Goal: Obtain resource: Obtain resource

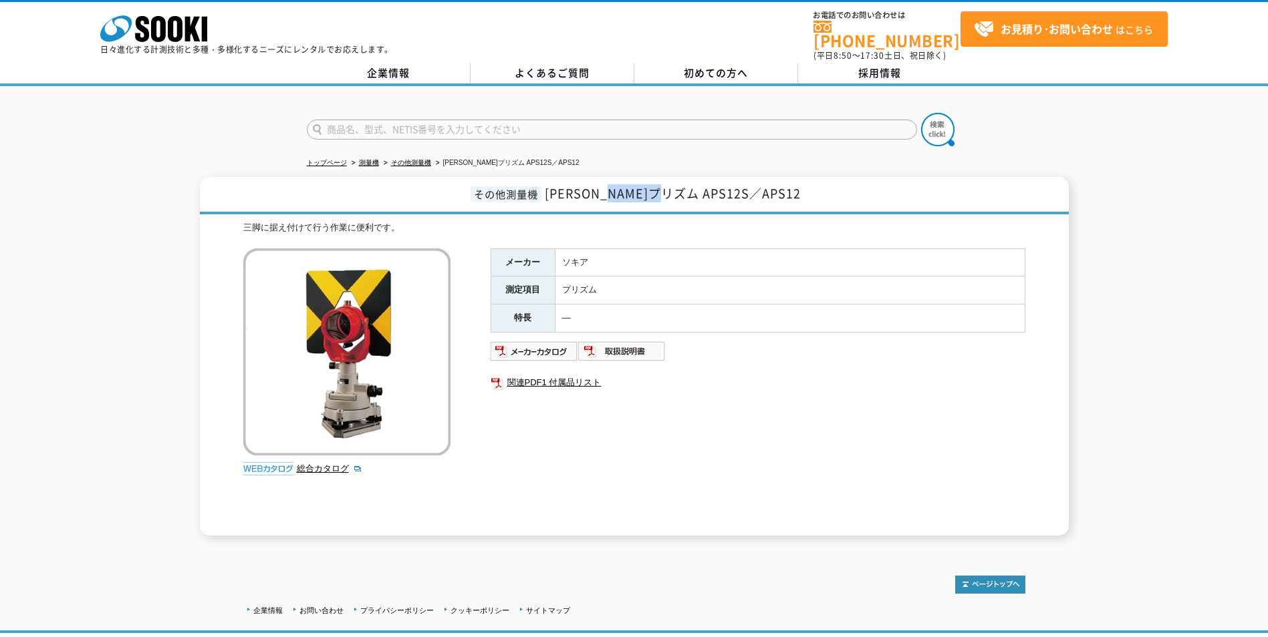
drag, startPoint x: 670, startPoint y: 182, endPoint x: 714, endPoint y: 176, distance: 44.4
click at [714, 184] on span "[PERSON_NAME]プリズム APS12S／APS12" at bounding box center [673, 193] width 256 height 18
copy span "APS12S"
drag, startPoint x: 624, startPoint y: 184, endPoint x: 591, endPoint y: 190, distance: 33.3
click at [624, 184] on span "[PERSON_NAME]プリズム APS12S／APS12" at bounding box center [673, 193] width 256 height 18
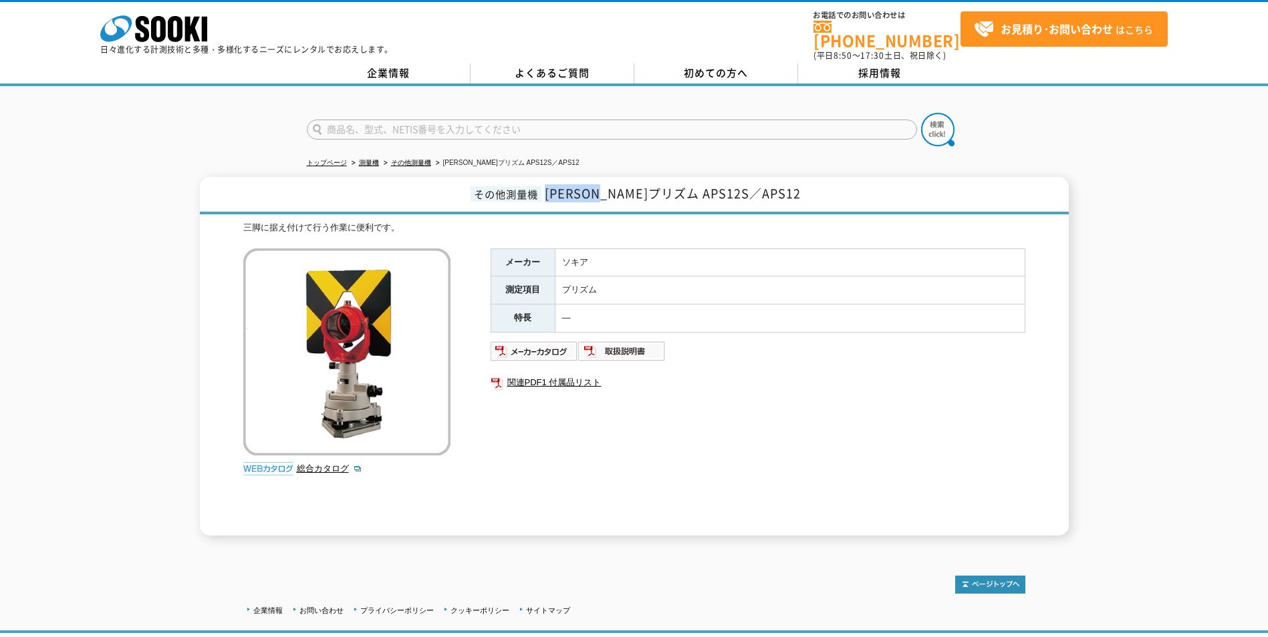
drag, startPoint x: 579, startPoint y: 184, endPoint x: 666, endPoint y: 197, distance: 88.4
click at [666, 197] on h1 "その他測量機 [PERSON_NAME]プリズム APS12S／APS12" at bounding box center [634, 195] width 869 height 37
copy span "[PERSON_NAME]プリズム"
click at [822, 187] on h1 "その他測量機 [PERSON_NAME]プリズム APS12S／APS12" at bounding box center [634, 195] width 869 height 37
click at [1090, 260] on div "その他測量機 [PERSON_NAME]プリズム APS12S／APS12 三脚に据え付けて行う作業に便利です。 総合カタログ メーカー ソキア 測定項目 プ…" at bounding box center [634, 356] width 1268 height 359
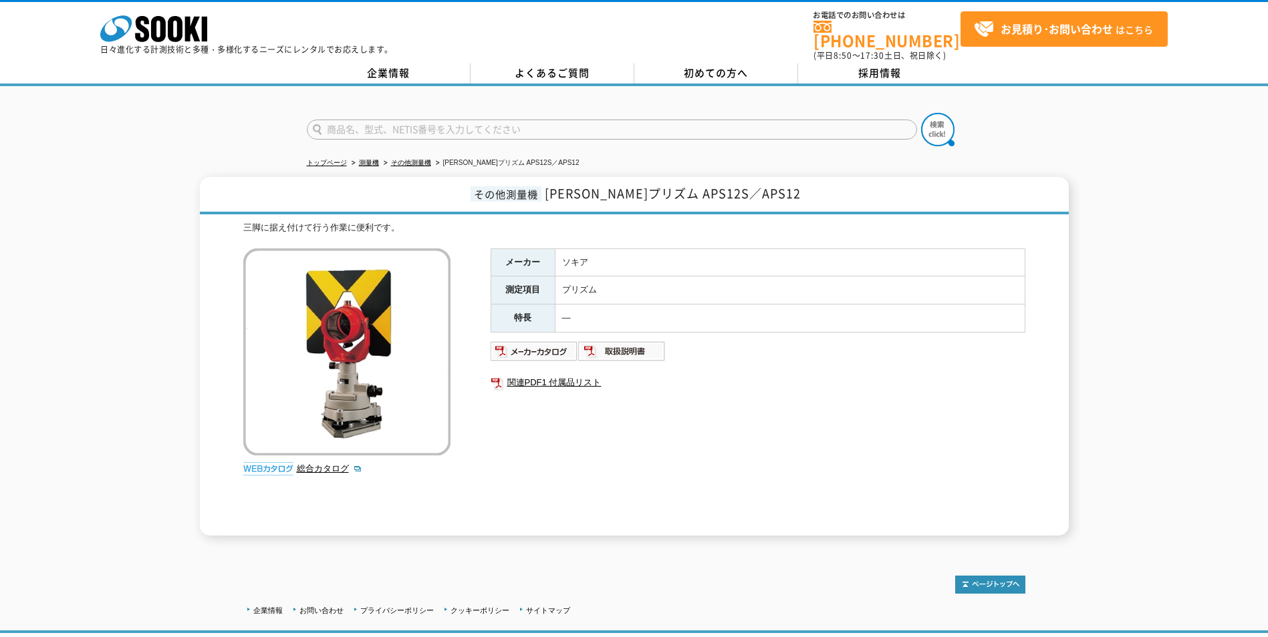
click at [782, 569] on div at bounding box center [634, 578] width 782 height 31
click at [790, 517] on div "メーカー ソキア 測定項目 プリズム 特長 ― 関連PDF1 付属品リスト" at bounding box center [757, 392] width 535 height 287
